Goal: Task Accomplishment & Management: Complete application form

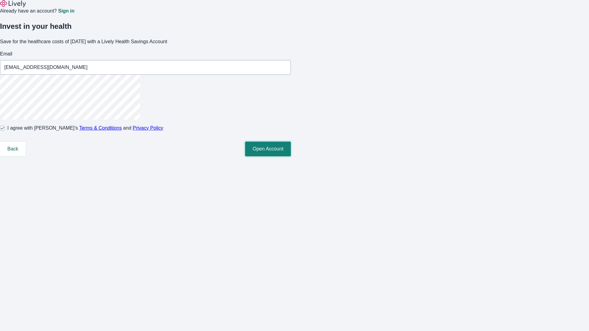
click at [291, 156] on button "Open Account" at bounding box center [268, 149] width 46 height 15
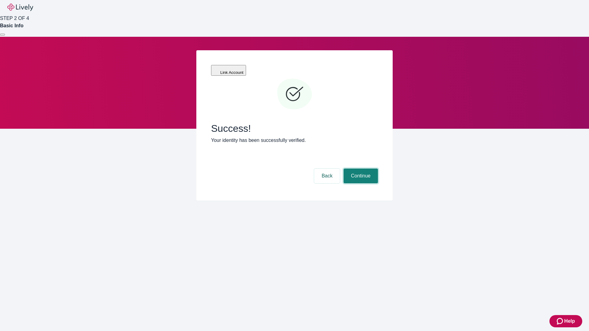
click at [360, 169] on button "Continue" at bounding box center [360, 176] width 34 height 15
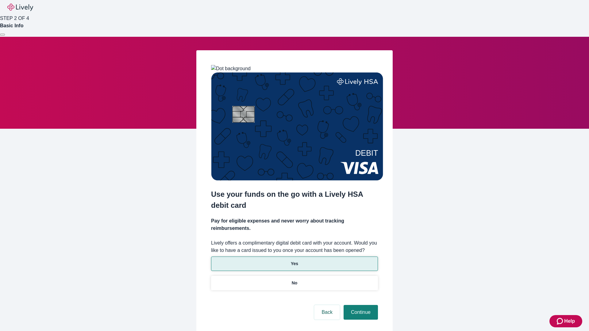
click at [294, 261] on p "Yes" at bounding box center [294, 264] width 7 height 6
click at [360, 305] on button "Continue" at bounding box center [360, 312] width 34 height 15
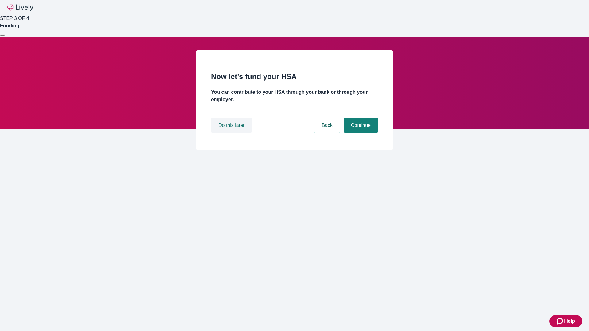
click at [232, 133] on button "Do this later" at bounding box center [231, 125] width 41 height 15
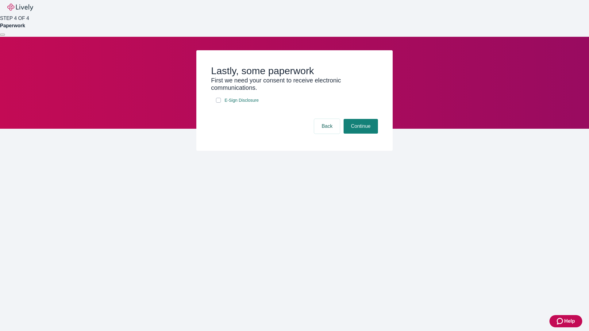
click at [218, 103] on input "E-Sign Disclosure" at bounding box center [218, 100] width 5 height 5
checkbox input "true"
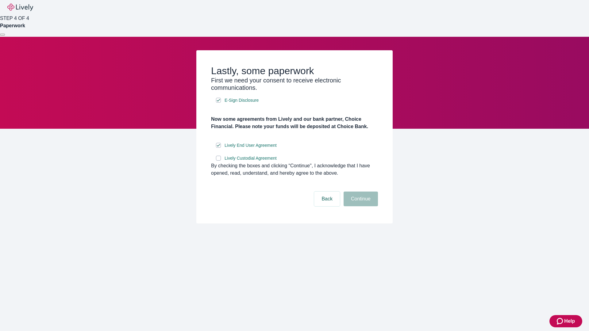
click at [218, 161] on input "Lively Custodial Agreement" at bounding box center [218, 158] width 5 height 5
checkbox input "true"
click at [360, 206] on button "Continue" at bounding box center [360, 199] width 34 height 15
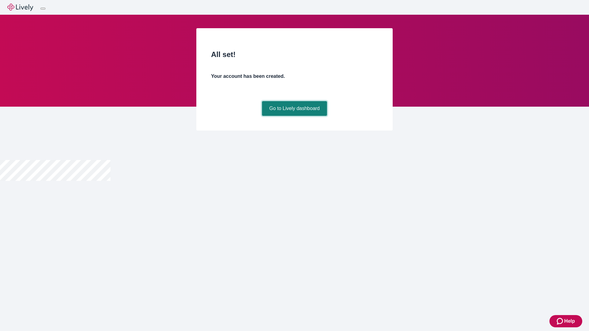
click at [294, 116] on link "Go to Lively dashboard" at bounding box center [294, 108] width 65 height 15
